Goal: Navigation & Orientation: Understand site structure

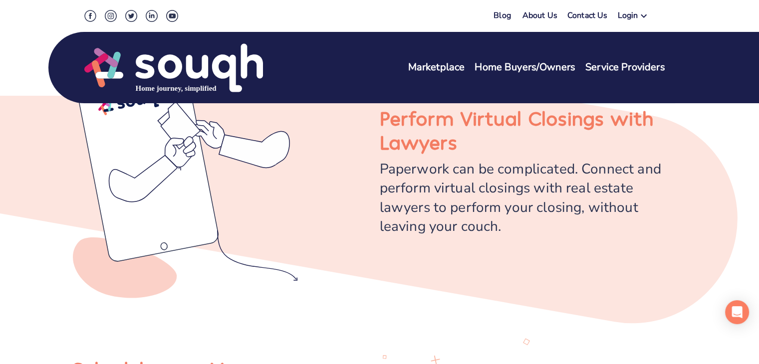
scroll to position [1546, 0]
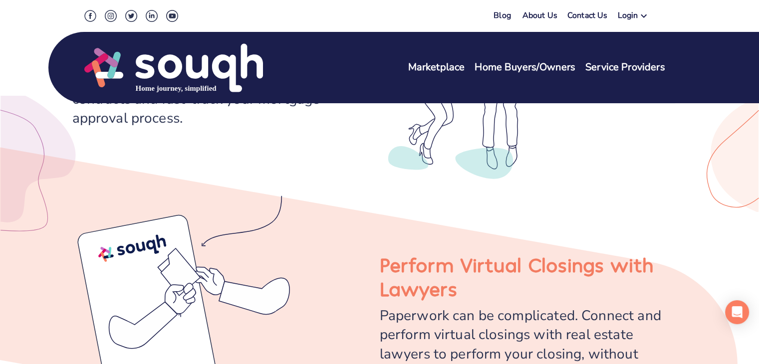
click at [513, 64] on link "Home Buyers/Owners" at bounding box center [524, 67] width 101 height 14
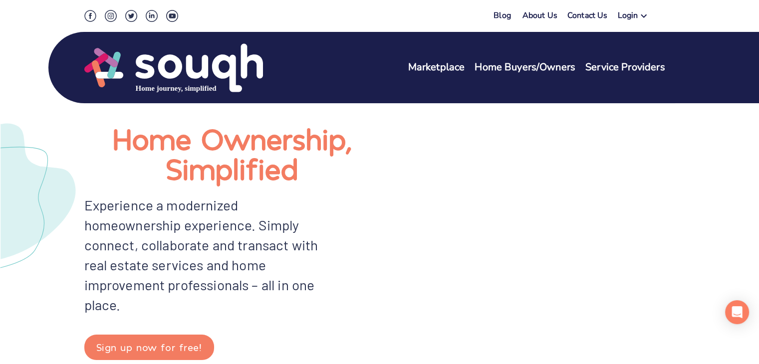
click at [429, 61] on link "Marketplace" at bounding box center [436, 67] width 57 height 14
click at [518, 14] on div "Blog" at bounding box center [506, 17] width 27 height 14
click at [531, 16] on link "About Us" at bounding box center [539, 17] width 35 height 14
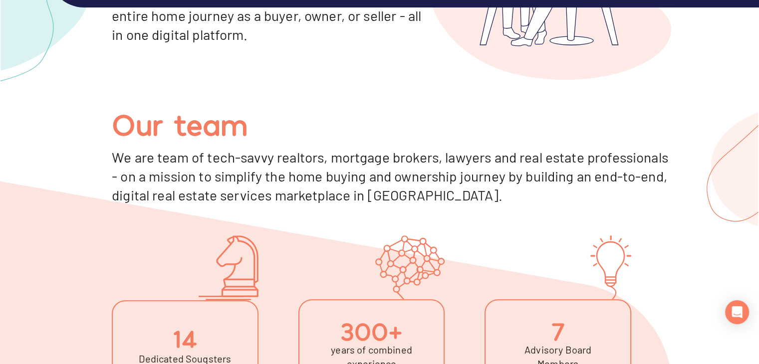
scroll to position [349, 0]
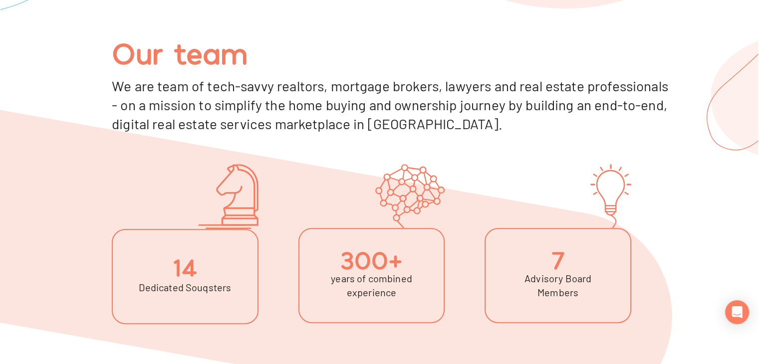
click at [162, 277] on div "14 Dedicated Souqsters" at bounding box center [185, 276] width 147 height 95
click at [197, 274] on div "14" at bounding box center [185, 266] width 25 height 16
click at [348, 278] on div "years of combined experience" at bounding box center [372, 285] width 104 height 28
click at [553, 276] on div "Advisory Board Members" at bounding box center [558, 285] width 104 height 28
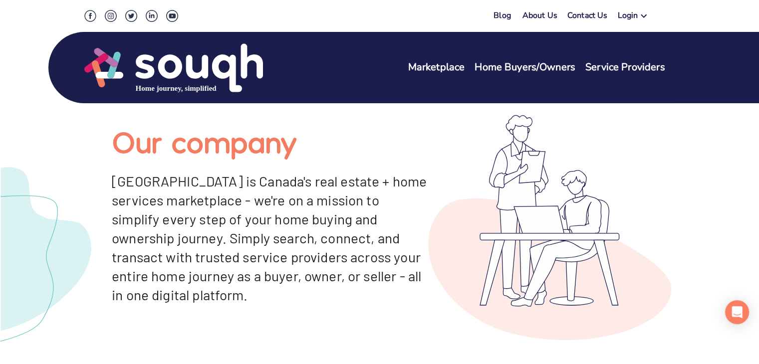
scroll to position [0, 0]
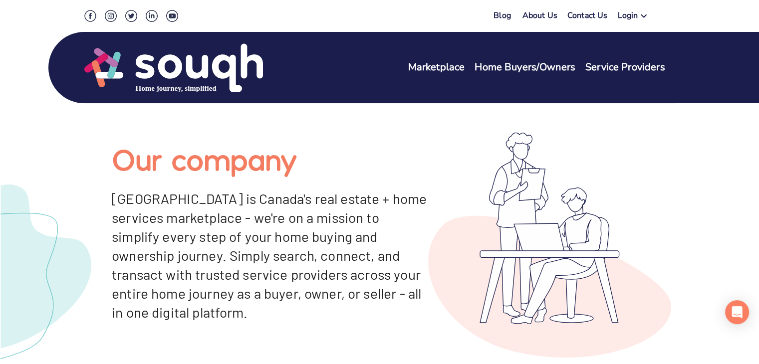
click at [540, 14] on link "About Us" at bounding box center [539, 17] width 35 height 14
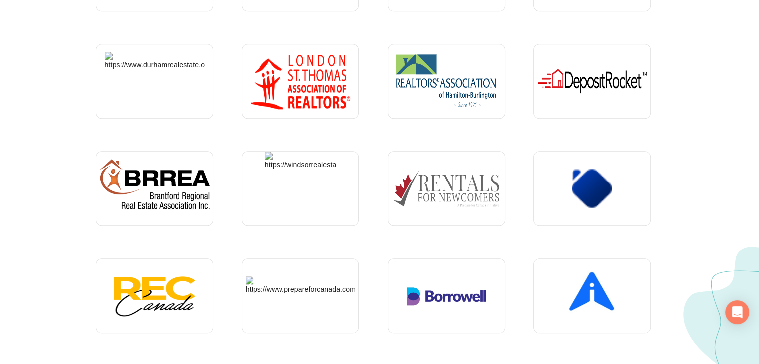
scroll to position [1097, 0]
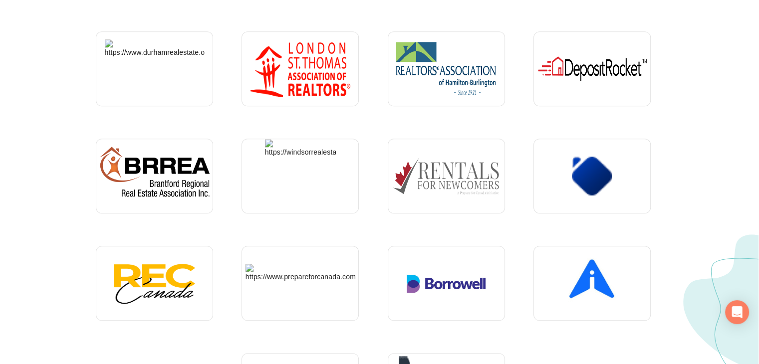
click at [37, 131] on div "Our Partners Meet some associations we partner with "At OREA, our mission cente…" at bounding box center [379, 44] width 759 height 856
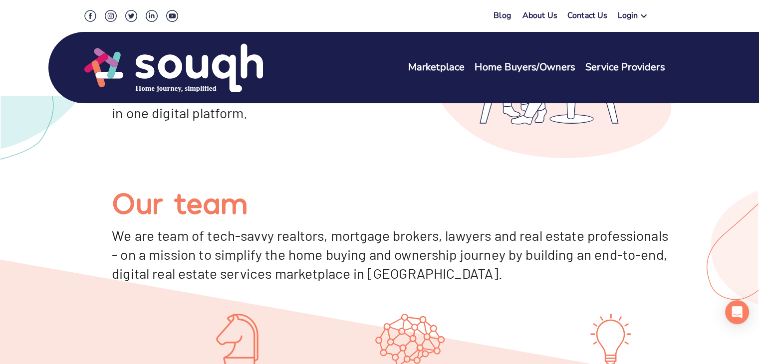
scroll to position [0, 0]
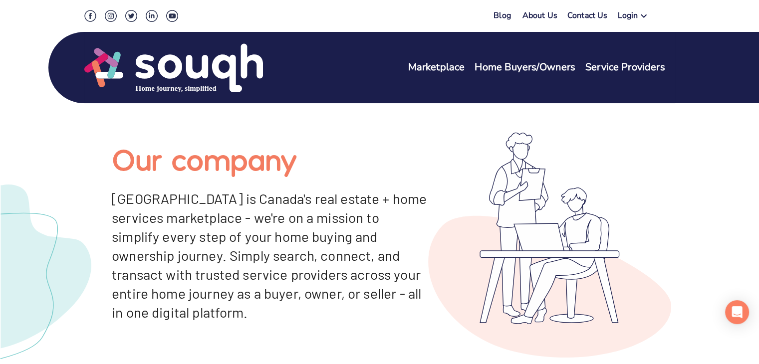
click at [548, 10] on link "About Us" at bounding box center [539, 17] width 35 height 14
click at [625, 21] on div "Login" at bounding box center [627, 17] width 20 height 14
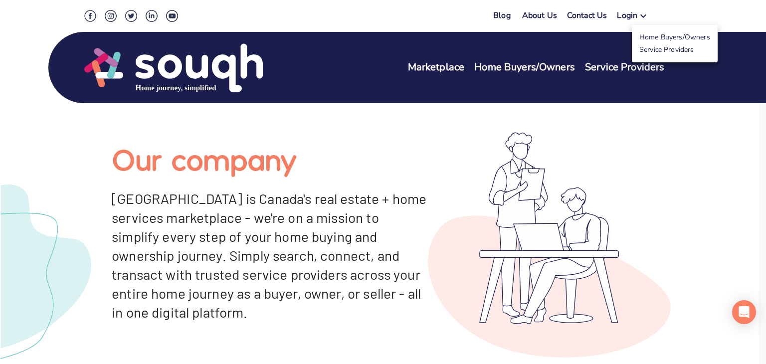
click at [591, 16] on div at bounding box center [383, 182] width 766 height 364
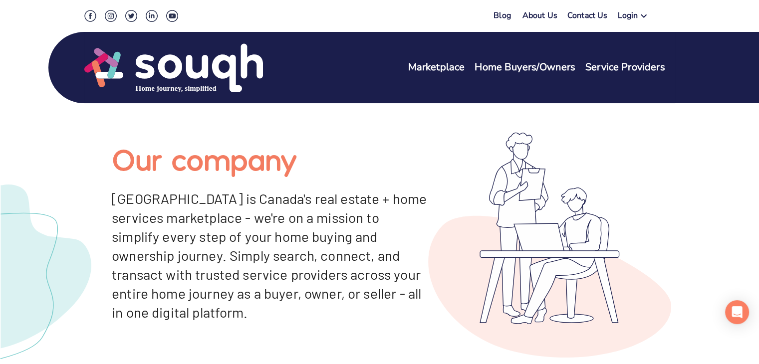
click at [505, 14] on link "Blog" at bounding box center [501, 15] width 17 height 11
click at [602, 58] on div "Marketplace Home Buyers/Owners Service Providers" at bounding box center [541, 67] width 267 height 51
click at [604, 62] on link "Service Providers" at bounding box center [625, 67] width 80 height 14
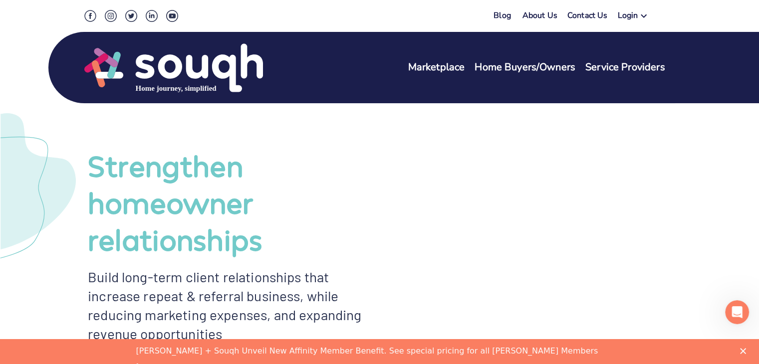
click at [557, 63] on link "Home Buyers/Owners" at bounding box center [524, 67] width 101 height 14
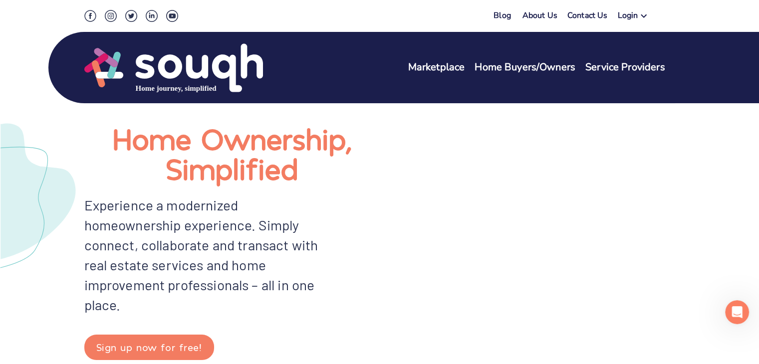
click at [438, 68] on link "Marketplace" at bounding box center [436, 67] width 57 height 14
click at [200, 76] on img at bounding box center [173, 67] width 179 height 51
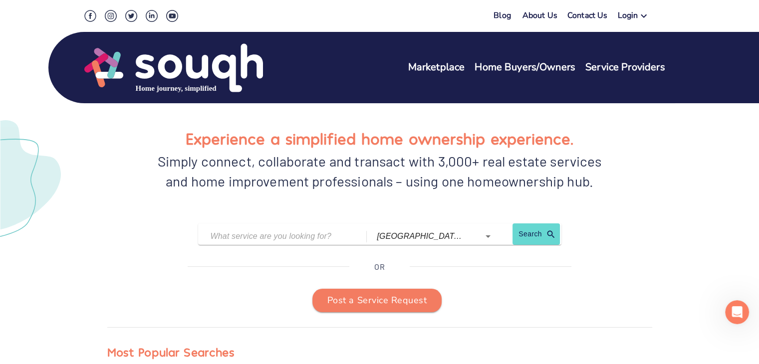
click at [597, 16] on link "Contact Us" at bounding box center [587, 17] width 40 height 14
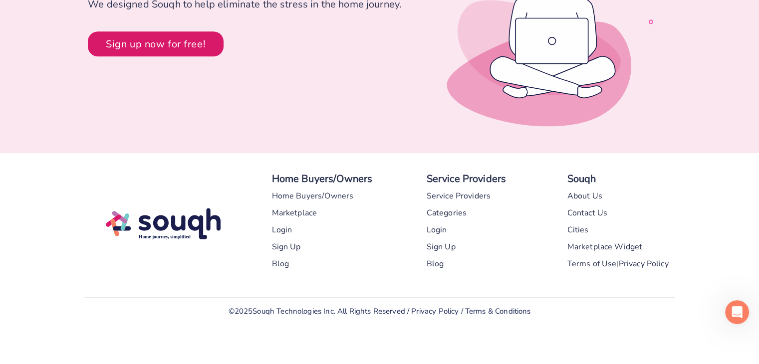
scroll to position [578, 0]
click at [589, 212] on div "Contact Us" at bounding box center [587, 212] width 40 height 17
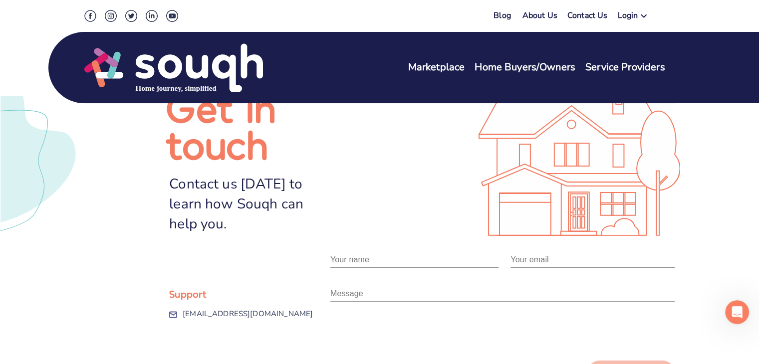
scroll to position [0, 0]
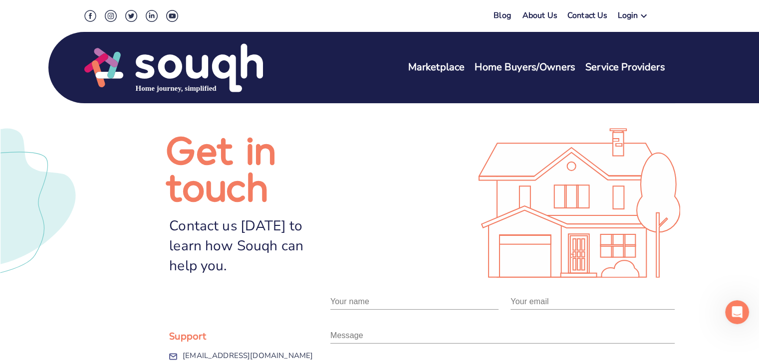
click at [202, 83] on img at bounding box center [173, 67] width 179 height 51
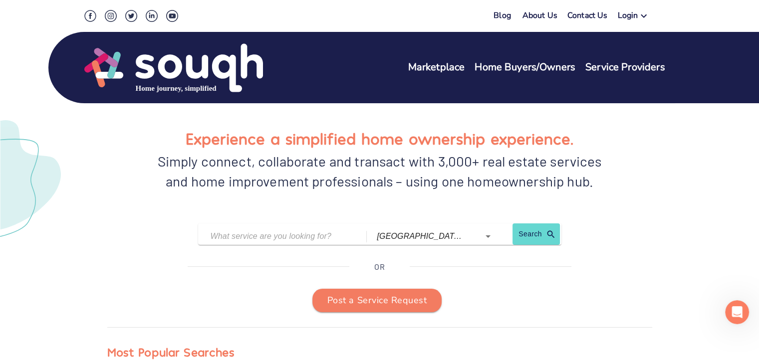
click at [508, 10] on link "Blog" at bounding box center [501, 15] width 17 height 11
